Goal: Task Accomplishment & Management: Complete application form

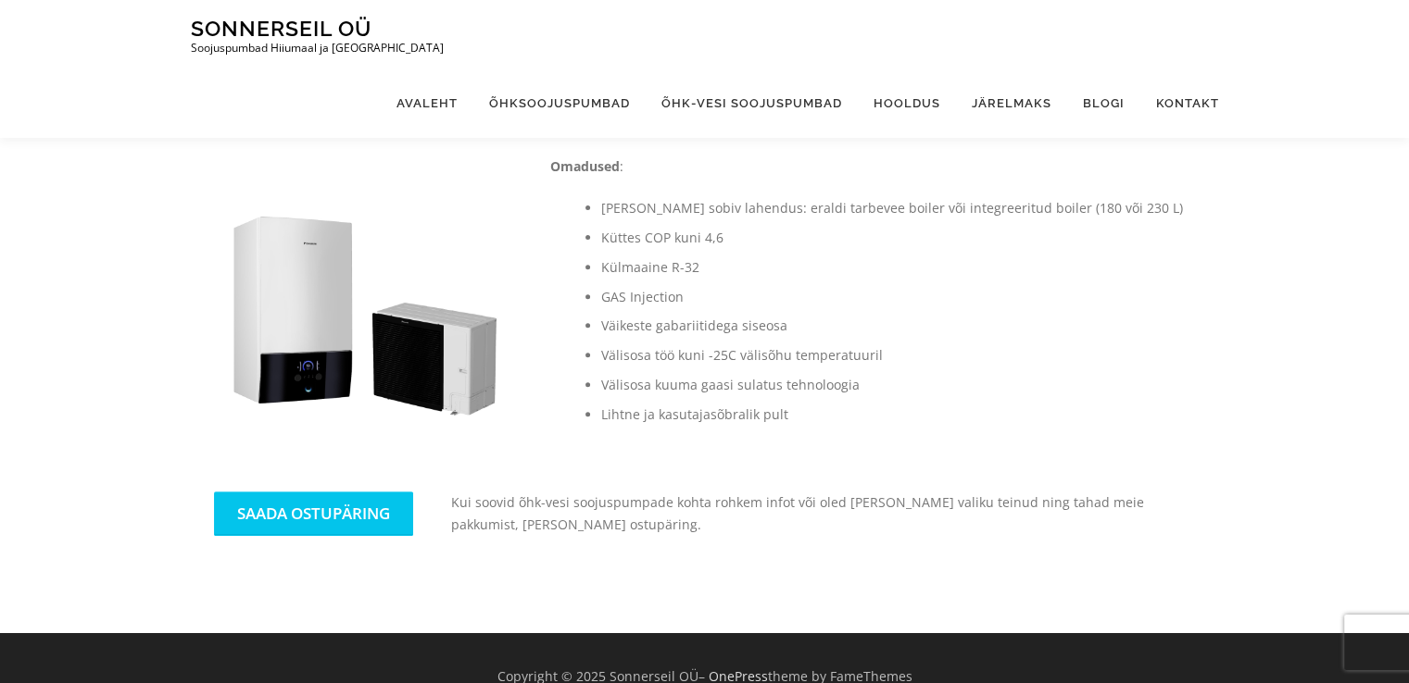
scroll to position [656, 0]
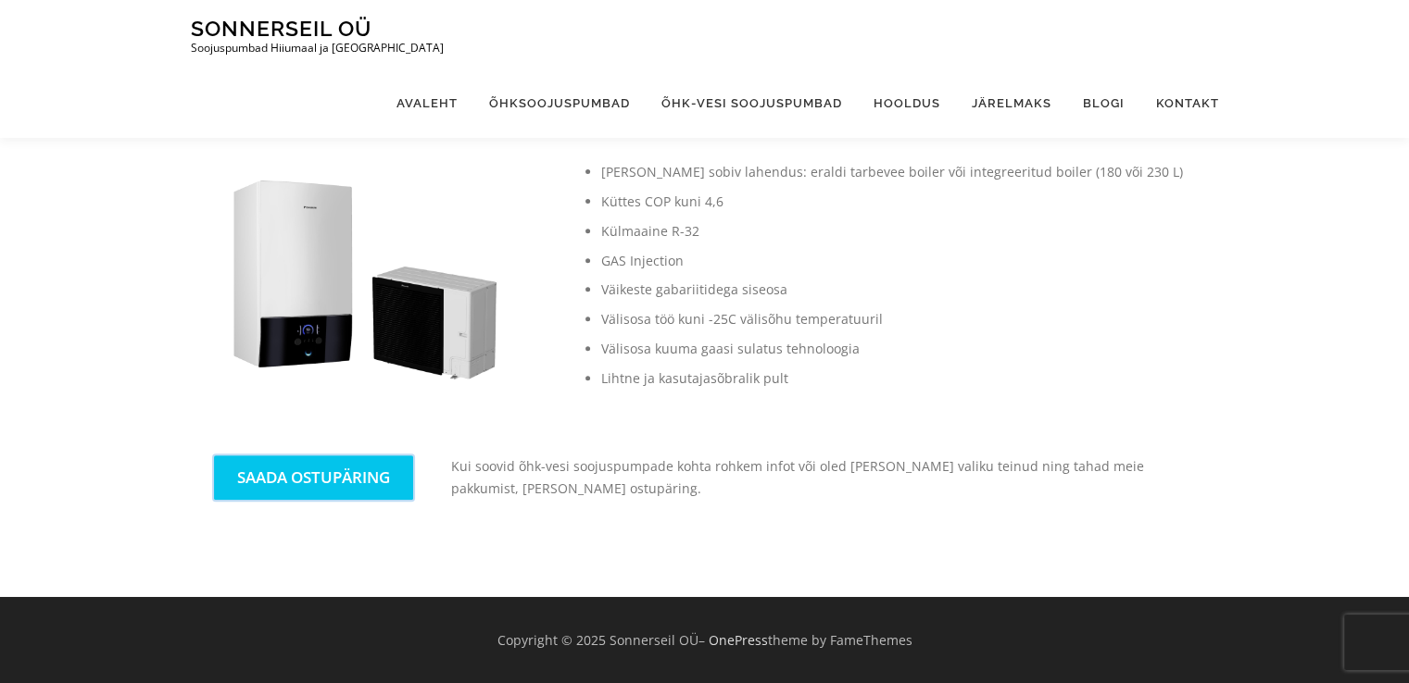
click at [320, 478] on link "SAADA OSTUPÄRING" at bounding box center [313, 478] width 199 height 44
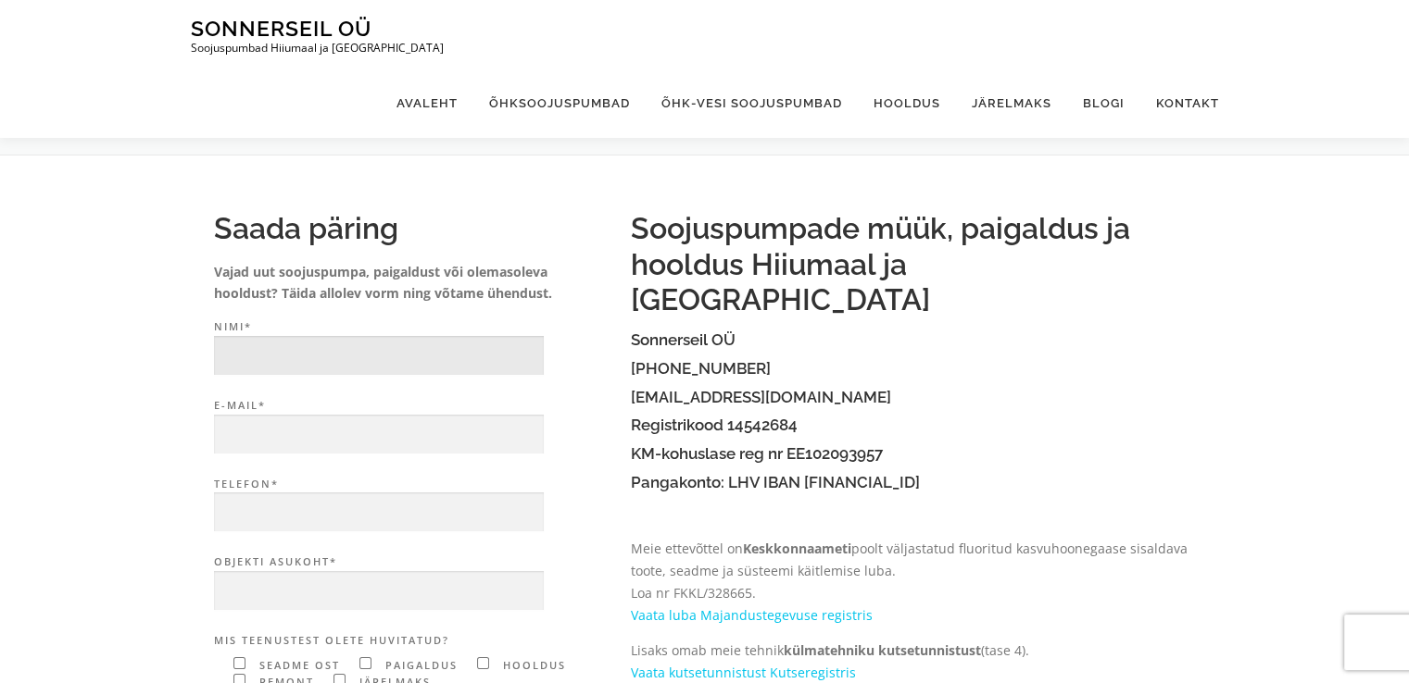
click at [307, 359] on input "Nimi*" at bounding box center [379, 356] width 330 height 40
type input "Janno"
click at [239, 441] on input "E-mail*" at bounding box center [379, 435] width 330 height 40
type input "janno.leiger@mail.ee"
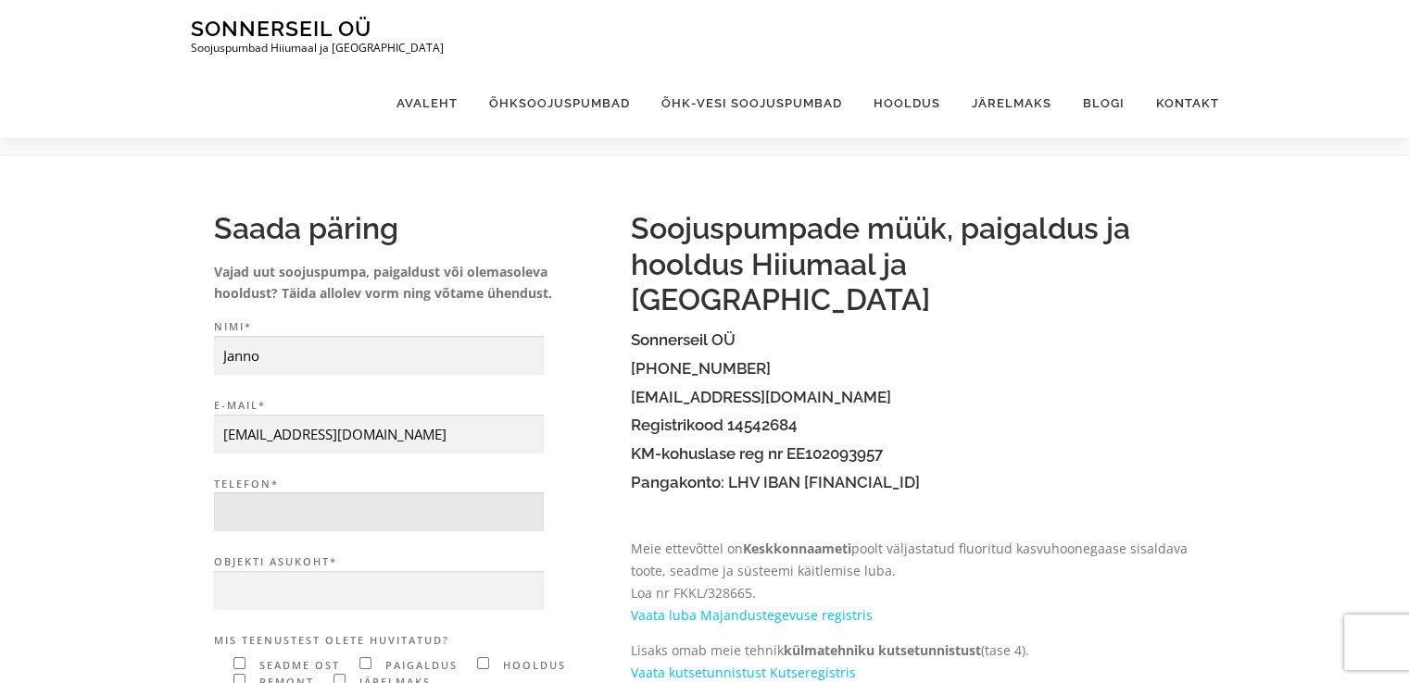
click at [326, 519] on input "Telefon*" at bounding box center [379, 513] width 330 height 40
type input "56695456"
click at [255, 587] on input "Objekti asukoht*" at bounding box center [379, 591] width 330 height 40
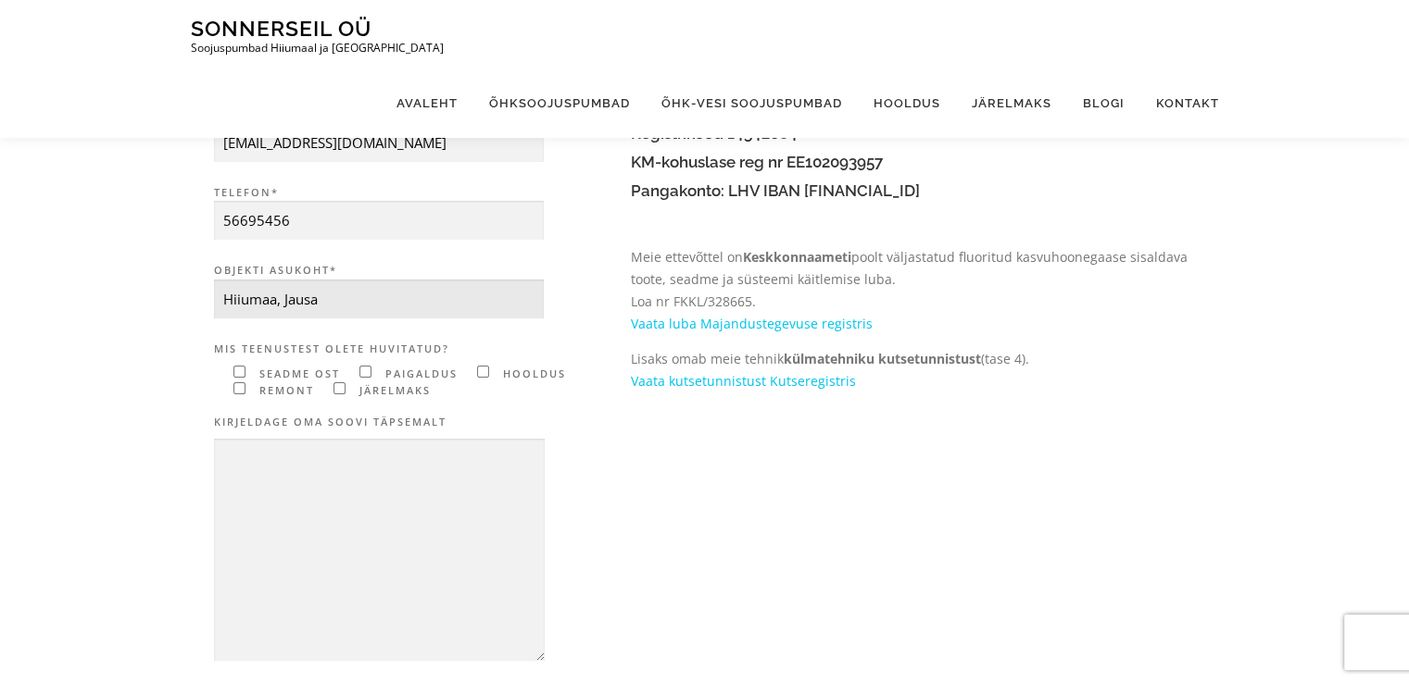
scroll to position [311, 0]
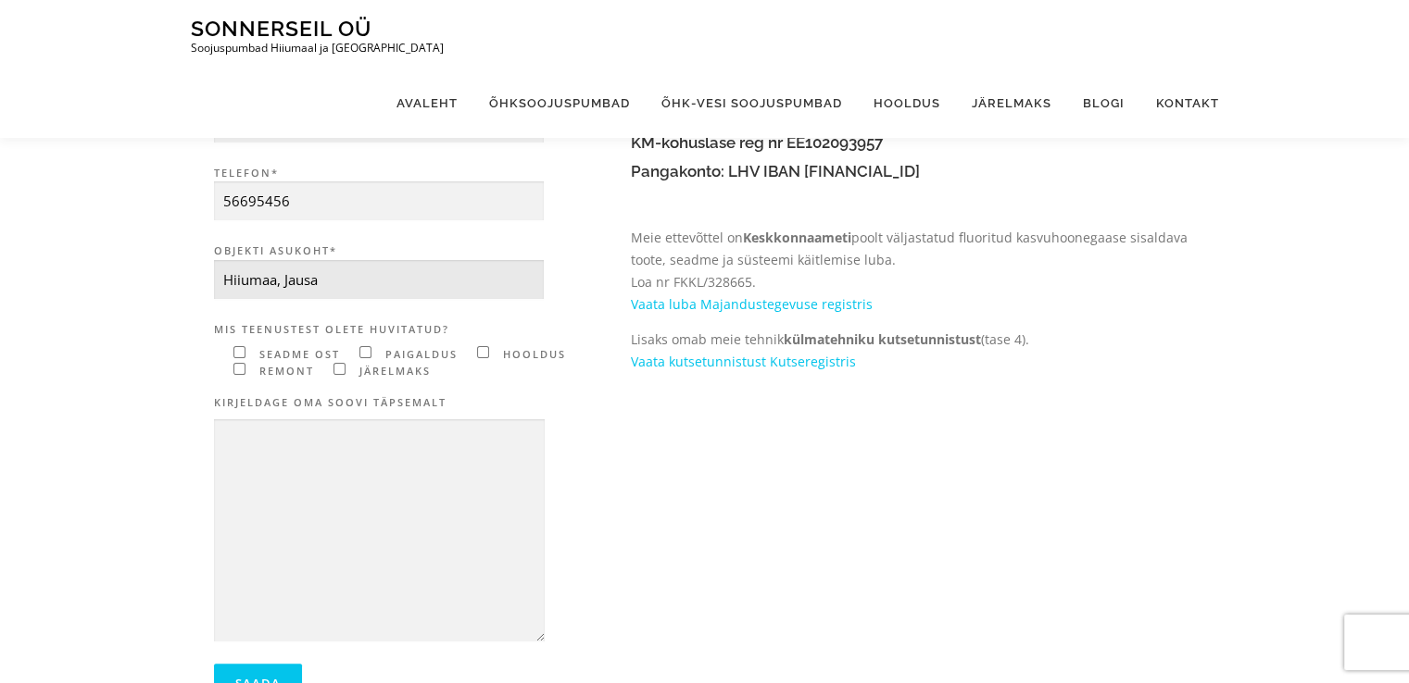
type input "Hiiumaa, Jausa"
click at [233, 354] on input"] "Contact form" at bounding box center [239, 352] width 12 height 12
checkbox input"] "true"
click at [361, 353] on input"] "Contact form" at bounding box center [365, 352] width 12 height 12
checkbox input"] "true"
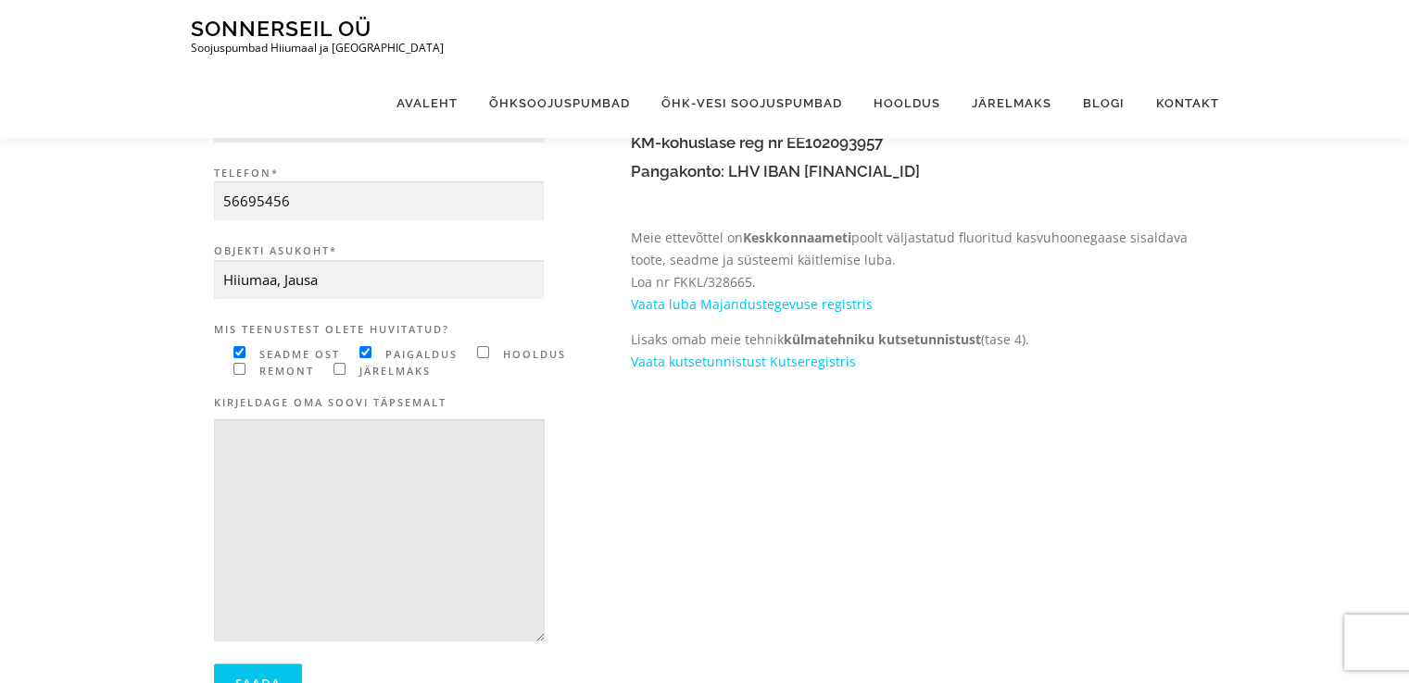
click at [283, 435] on textarea "Contact form" at bounding box center [379, 531] width 331 height 223
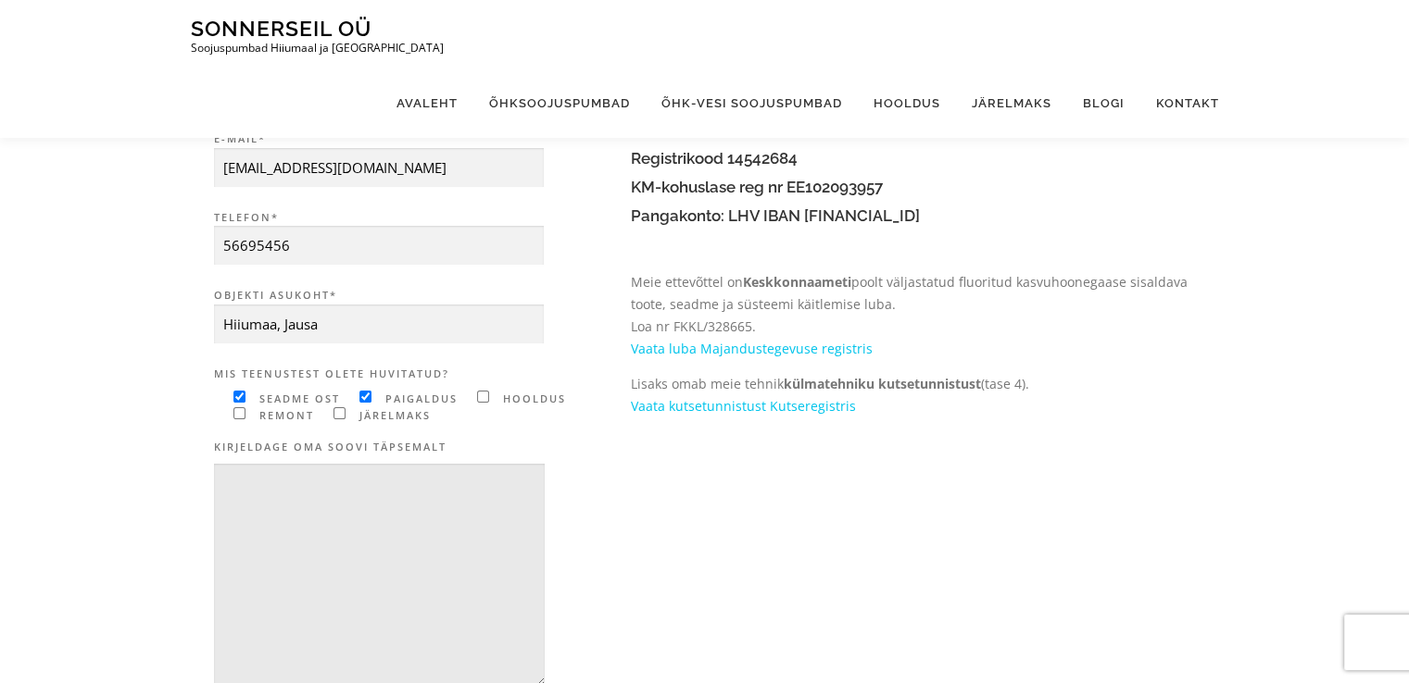
scroll to position [364, 0]
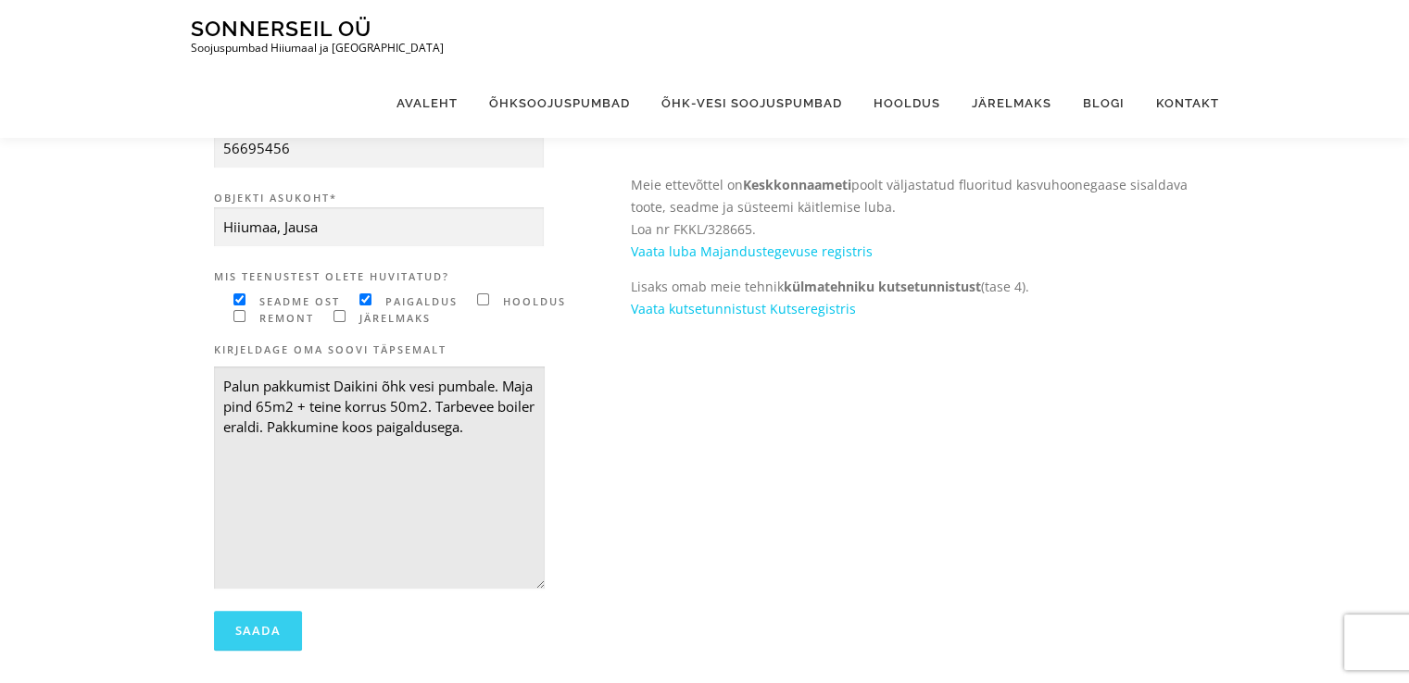
type textarea "Palun pakkumist Daikini õhk vesi pumbale. Maja pind 65m2 + teine korrus 50m2. T…"
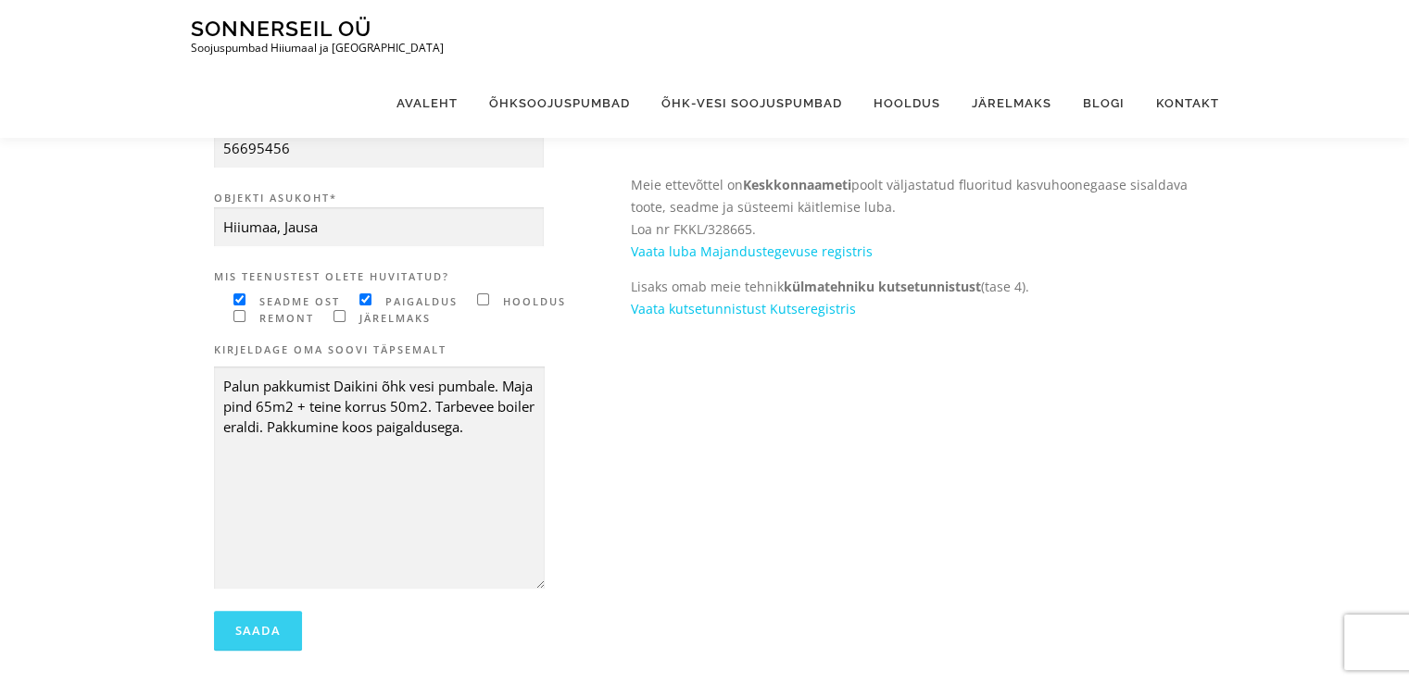
click at [252, 626] on input "Saada" at bounding box center [258, 631] width 88 height 40
